Goal: Browse casually

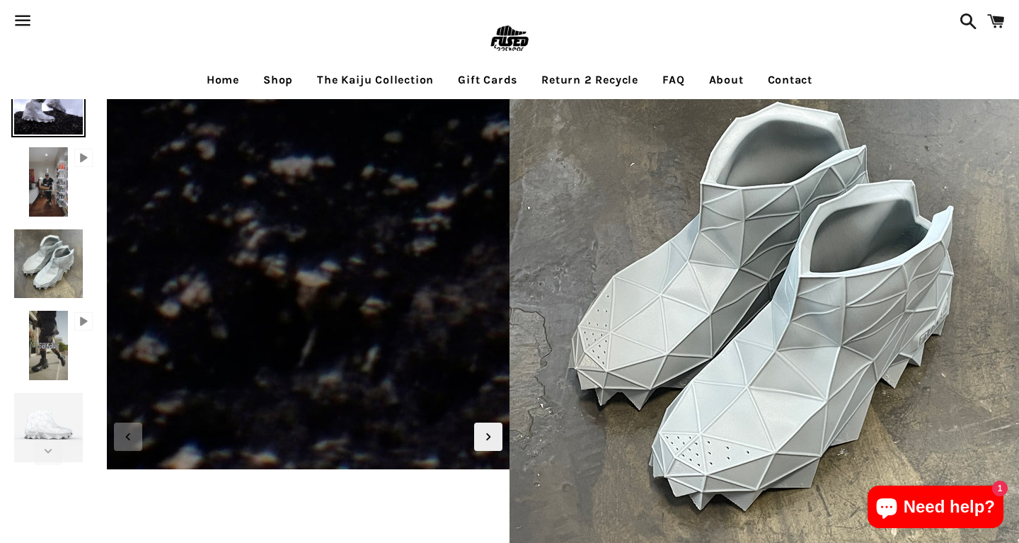
scroll to position [34, 0]
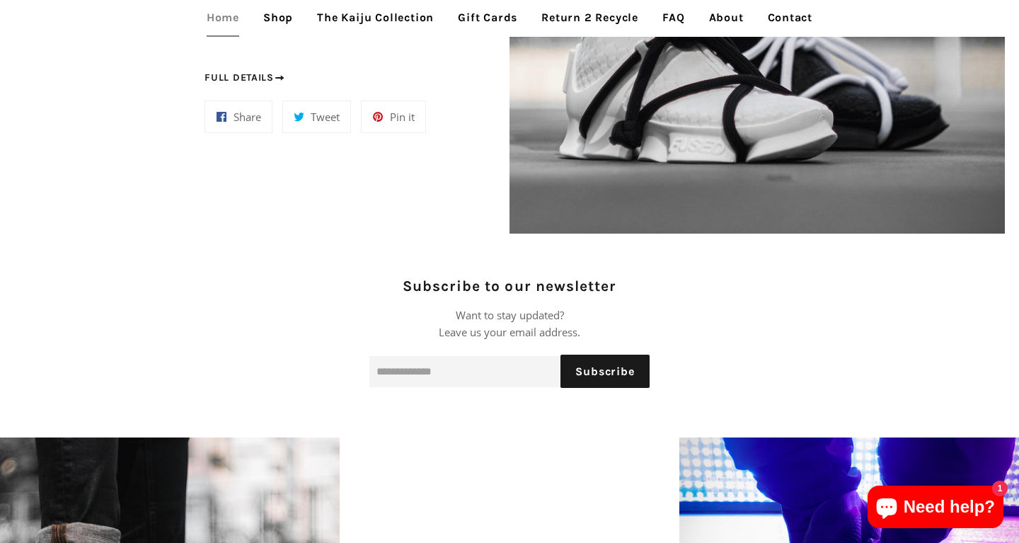
scroll to position [1357, 0]
